Goal: Transaction & Acquisition: Register for event/course

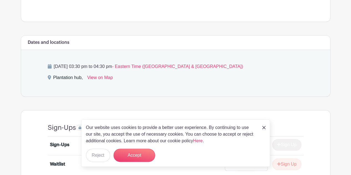
scroll to position [218, 0]
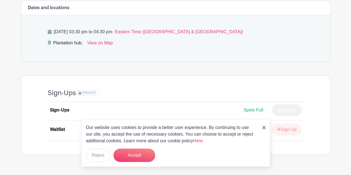
click at [265, 128] on img at bounding box center [263, 127] width 3 height 3
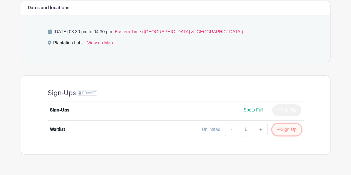
click at [292, 131] on button "Sign Up" at bounding box center [286, 130] width 29 height 12
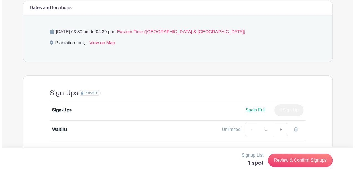
scroll to position [231, 0]
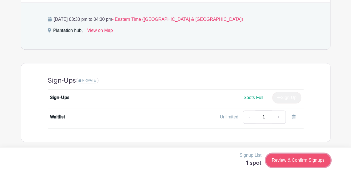
click at [288, 163] on link "Review & Confirm Signups" at bounding box center [298, 160] width 64 height 13
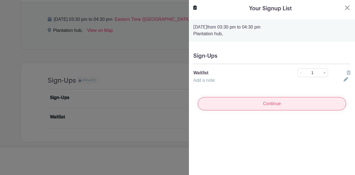
click at [250, 104] on input "Continue" at bounding box center [272, 103] width 148 height 13
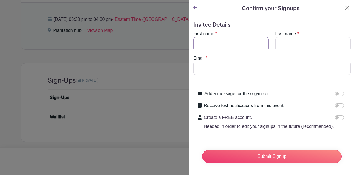
click at [220, 46] on input "First name" at bounding box center [230, 43] width 75 height 13
type input "Amber"
type input "[PERSON_NAME]"
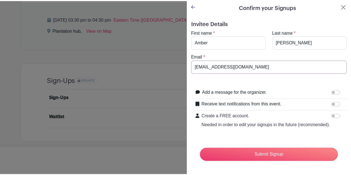
scroll to position [0, 0]
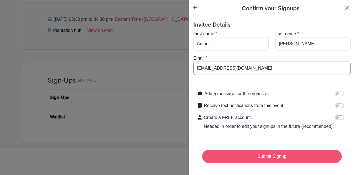
type input "[EMAIL_ADDRESS][DOMAIN_NAME]"
click at [266, 160] on input "Submit Signup" at bounding box center [272, 156] width 140 height 13
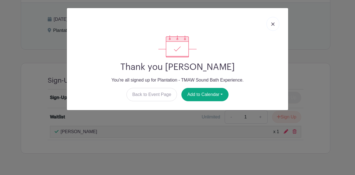
click at [276, 26] on link at bounding box center [273, 24] width 13 height 14
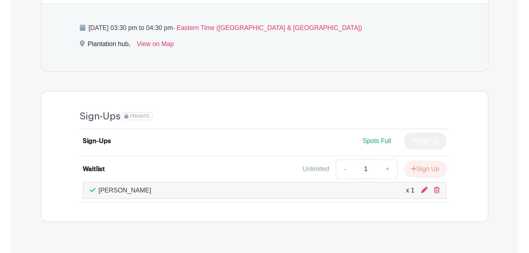
scroll to position [165, 0]
